Goal: Task Accomplishment & Management: Complete application form

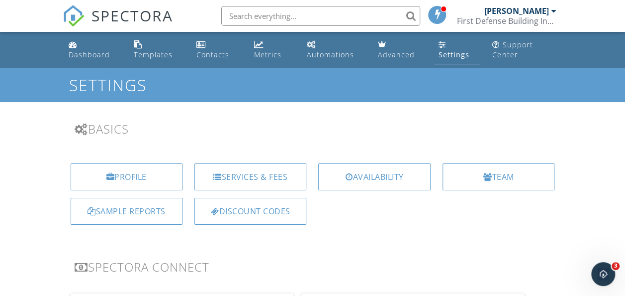
click at [84, 56] on div "Dashboard" at bounding box center [89, 54] width 41 height 9
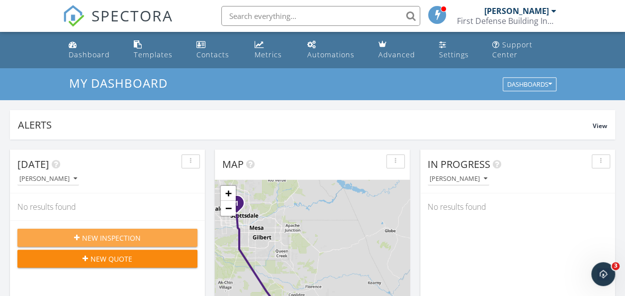
click at [102, 238] on span "New Inspection" at bounding box center [111, 237] width 59 height 10
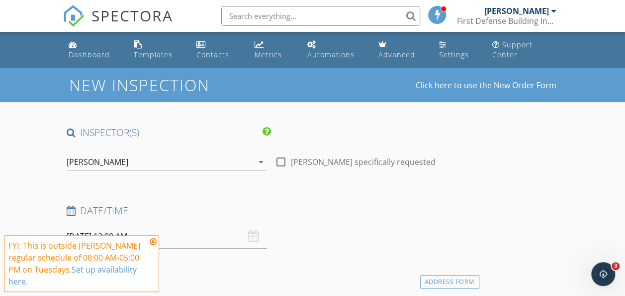
click at [152, 242] on icon at bounding box center [153, 241] width 7 height 8
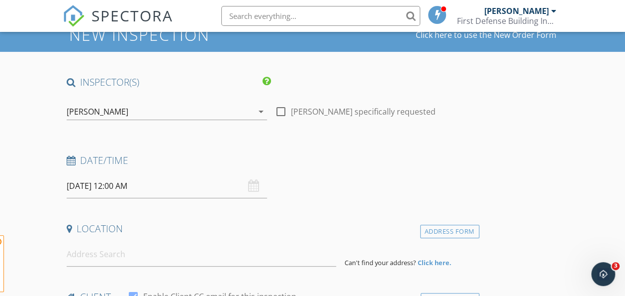
scroll to position [100, 0]
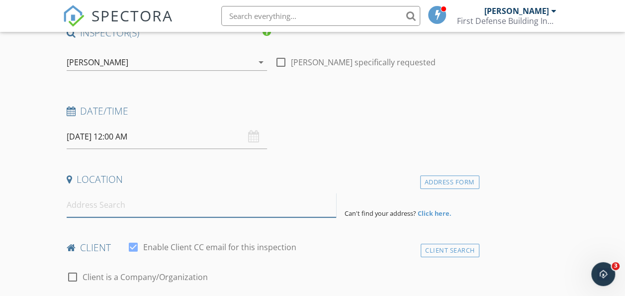
click at [103, 213] on input at bounding box center [202, 205] width 270 height 24
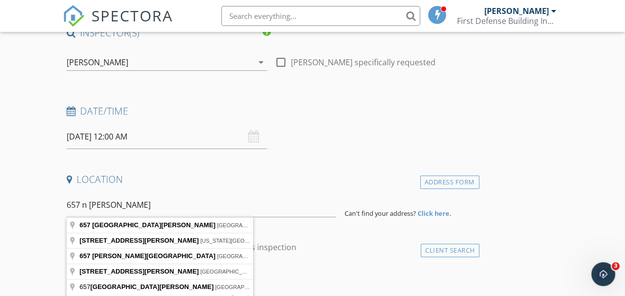
type input "[STREET_ADDRESS][PERSON_NAME]"
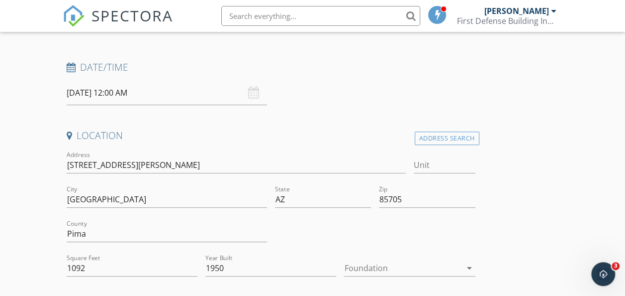
scroll to position [199, 0]
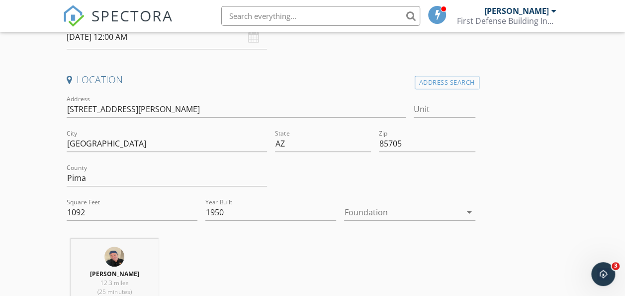
click at [462, 215] on div "arrow_drop_down" at bounding box center [469, 212] width 14 height 12
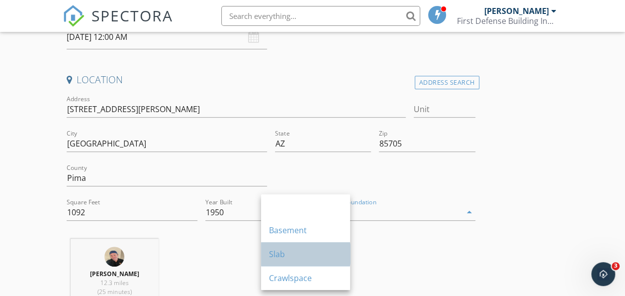
click at [305, 248] on div "Slab" at bounding box center [305, 254] width 73 height 12
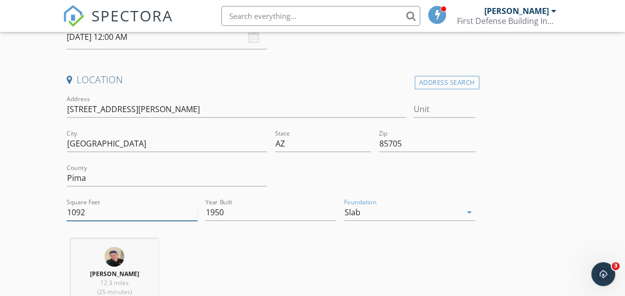
click at [77, 211] on input "1092" at bounding box center [132, 212] width 131 height 16
click at [84, 214] on input "1092" at bounding box center [132, 212] width 131 height 16
type input "1900"
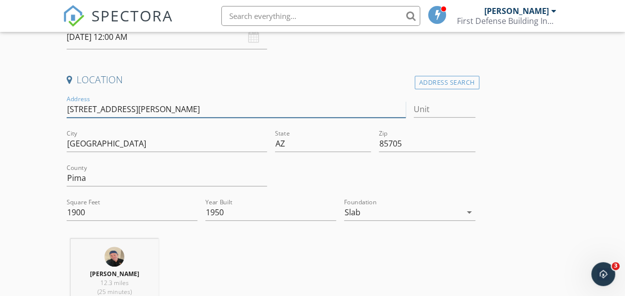
click at [81, 110] on input "[STREET_ADDRESS][PERSON_NAME]" at bounding box center [236, 109] width 339 height 16
type input "[STREET_ADDRESS][PERSON_NAME]"
type input "1092"
type input "1950"
type input "657 & [STREET_ADDRESS][PERSON_NAME]"
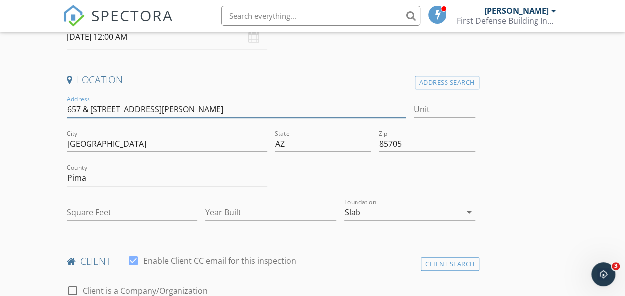
type input "657 & [STREET_ADDRESS][PERSON_NAME]"
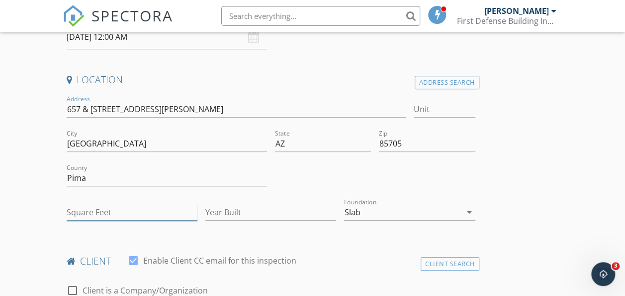
click at [114, 213] on input "Square Feet" at bounding box center [132, 212] width 131 height 16
type input "1900"
click at [206, 216] on input "Year Built" at bounding box center [271, 212] width 131 height 16
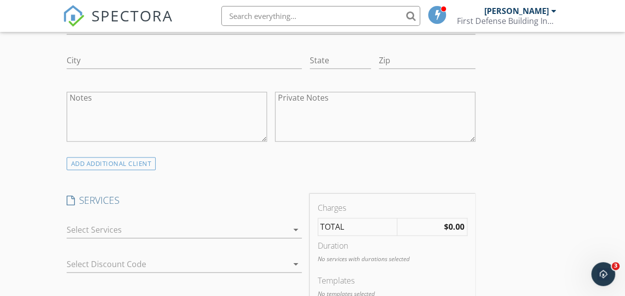
scroll to position [647, 0]
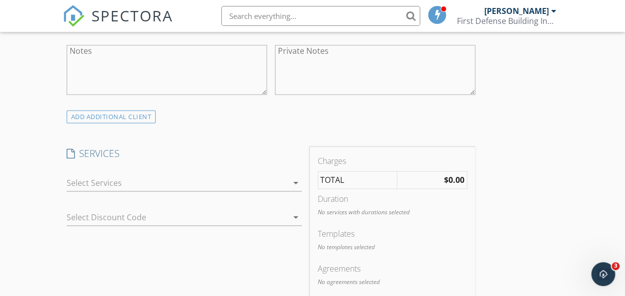
type input "1950"
click at [288, 179] on div "arrow_drop_down" at bounding box center [295, 183] width 14 height 12
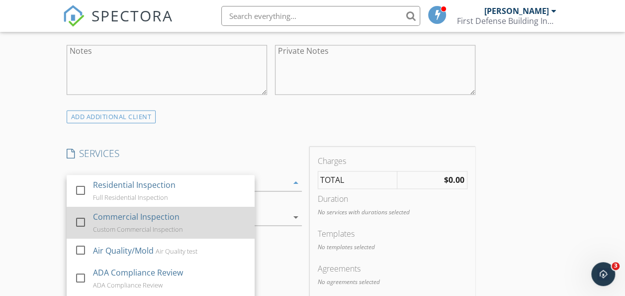
click at [79, 214] on div at bounding box center [80, 221] width 17 height 17
checkbox input "false"
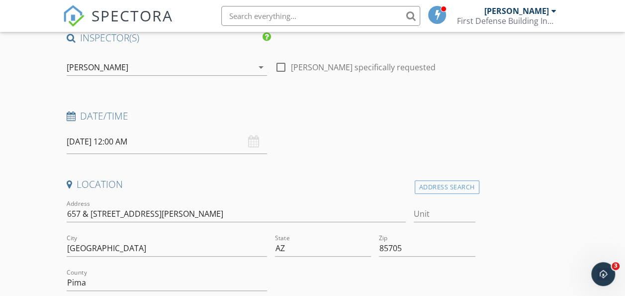
scroll to position [84, 0]
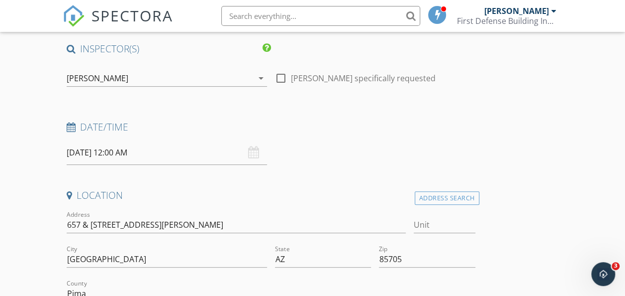
click at [146, 154] on input "[DATE] 12:00 AM" at bounding box center [167, 152] width 201 height 24
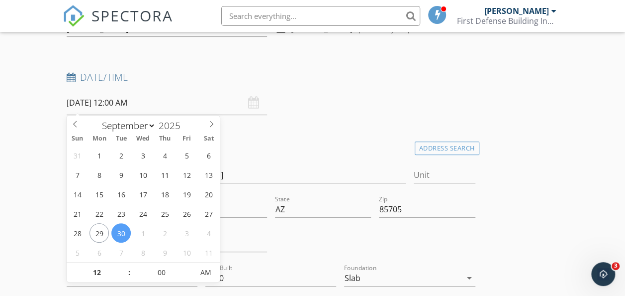
scroll to position [233, 0]
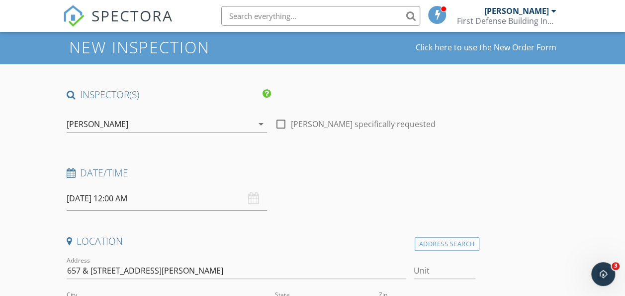
scroll to position [34, 0]
